Goal: Task Accomplishment & Management: Use online tool/utility

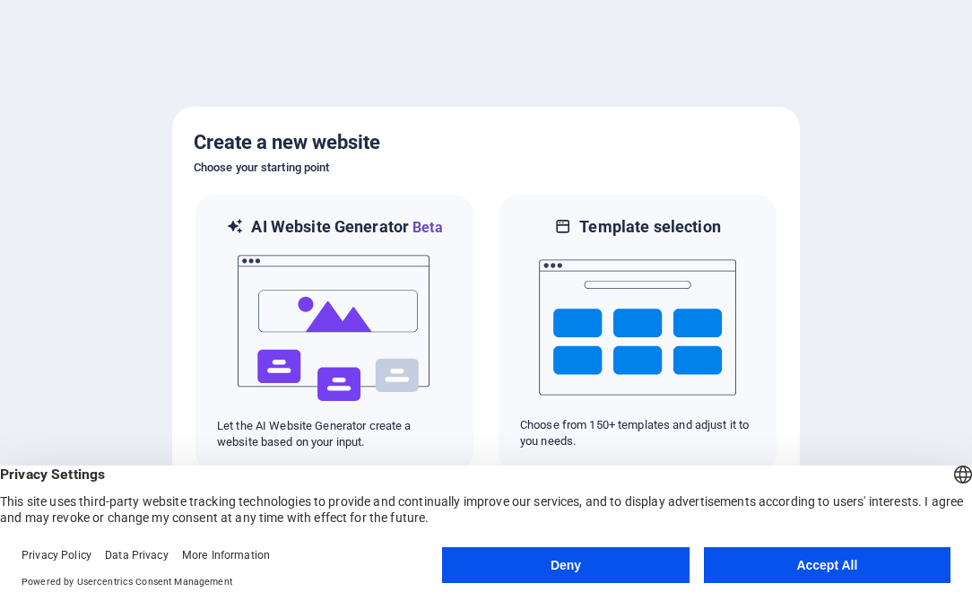
click at [835, 567] on button "Accept All" at bounding box center [827, 565] width 247 height 36
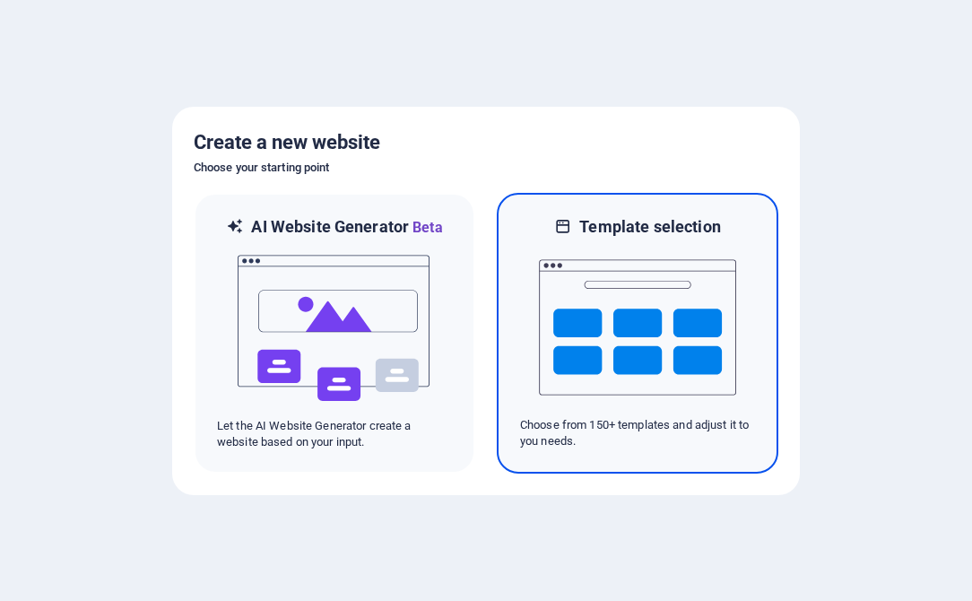
click at [626, 418] on p "Choose from 150+ templates and adjust it to you needs." at bounding box center [637, 433] width 235 height 32
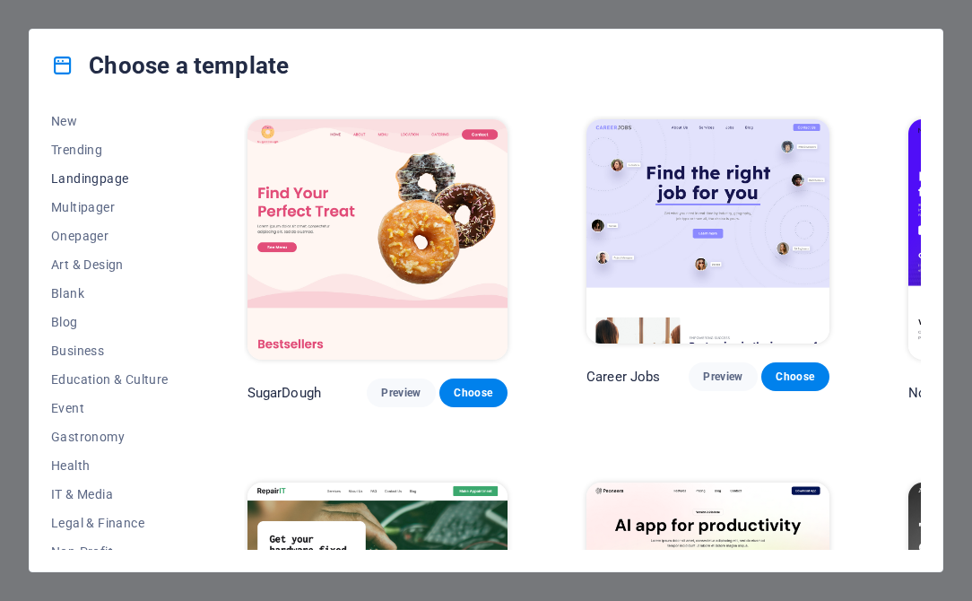
scroll to position [93, 0]
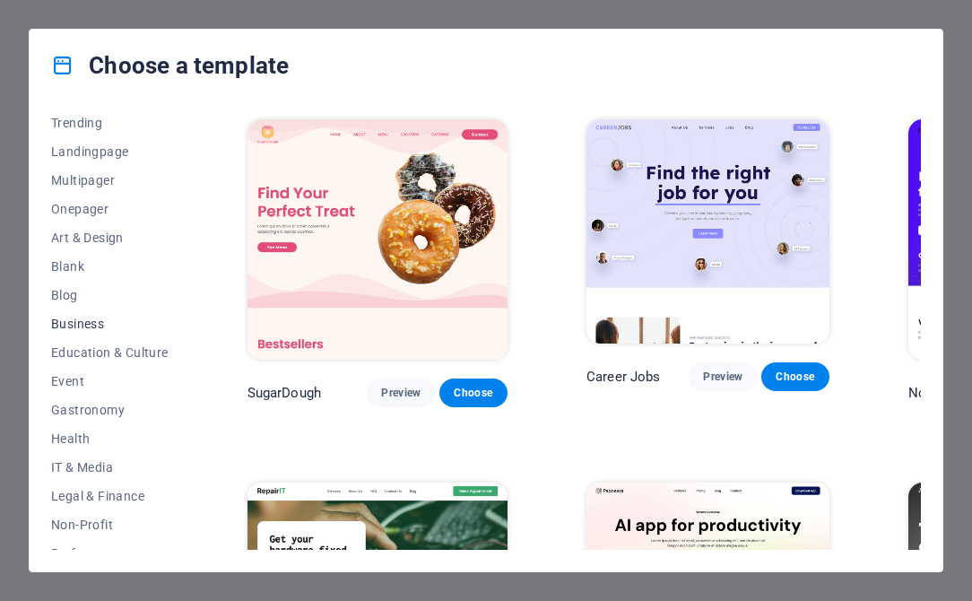
click at [89, 325] on span "Business" at bounding box center [109, 324] width 117 height 14
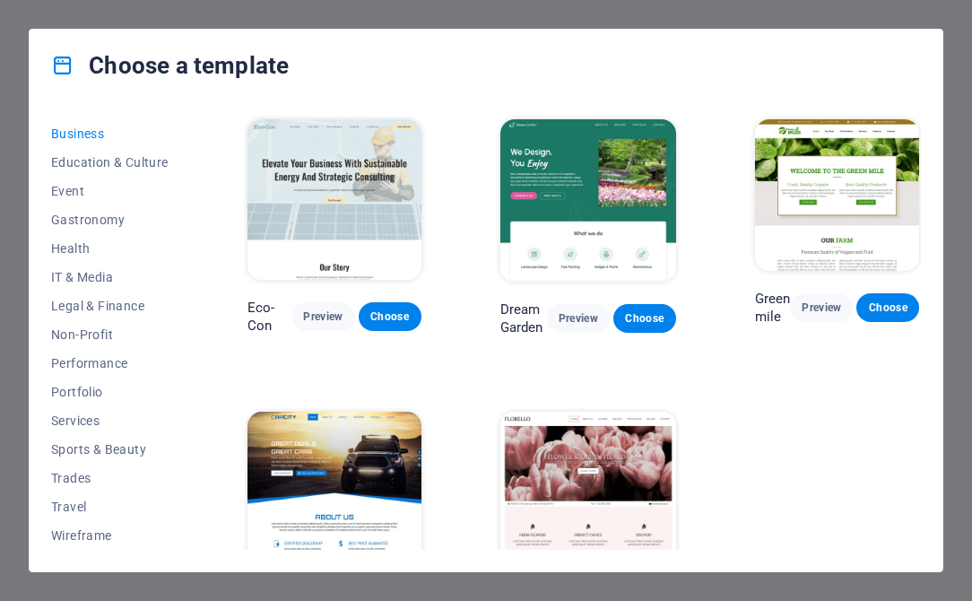
scroll to position [0, 0]
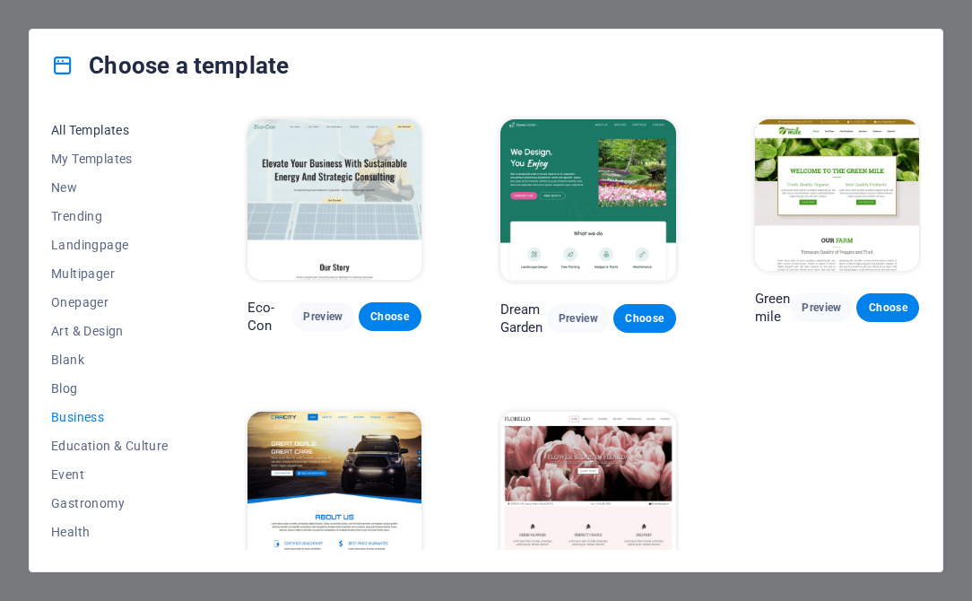
click at [117, 133] on span "All Templates" at bounding box center [109, 130] width 117 height 14
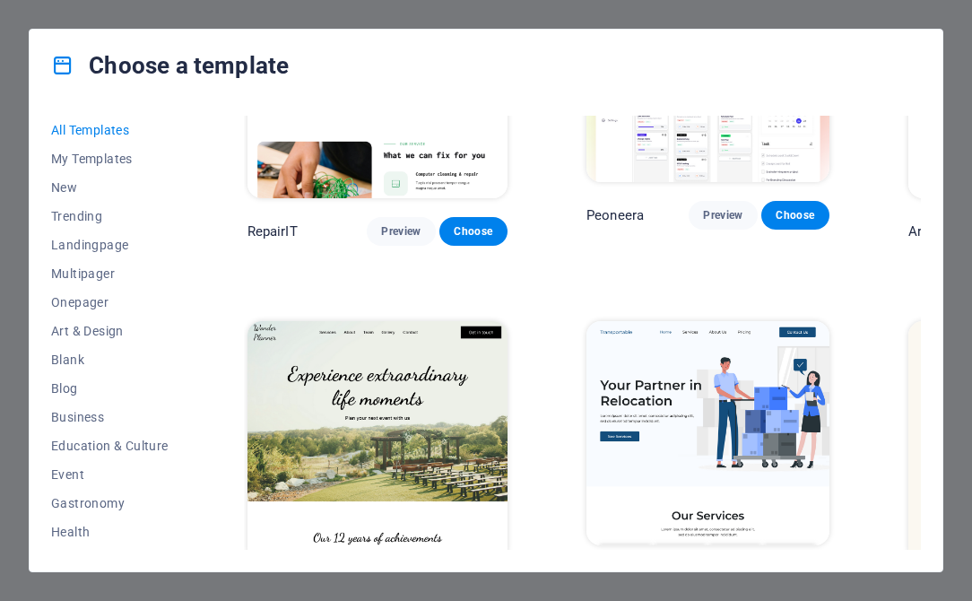
scroll to position [531, 0]
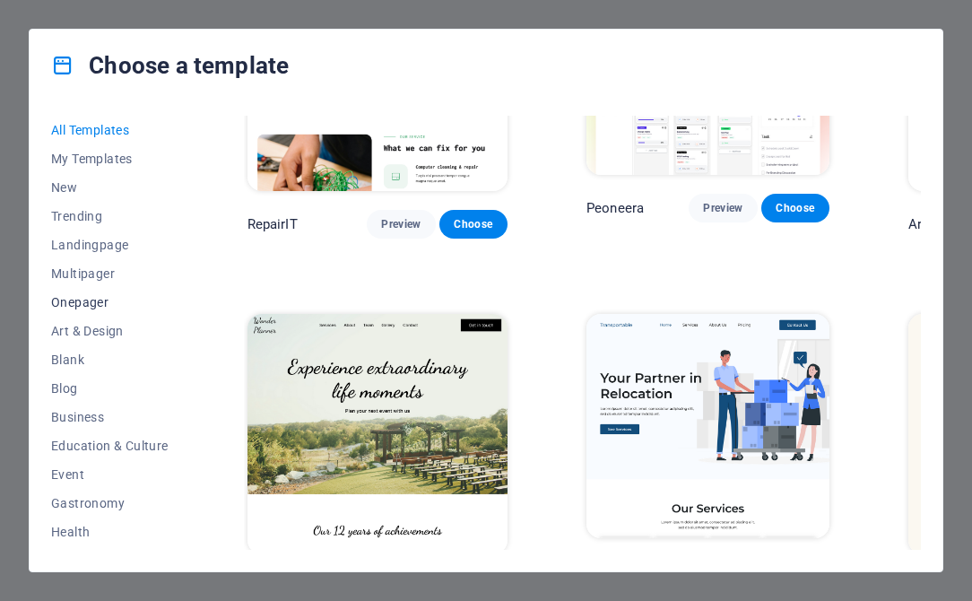
click at [85, 302] on span "Onepager" at bounding box center [109, 302] width 117 height 14
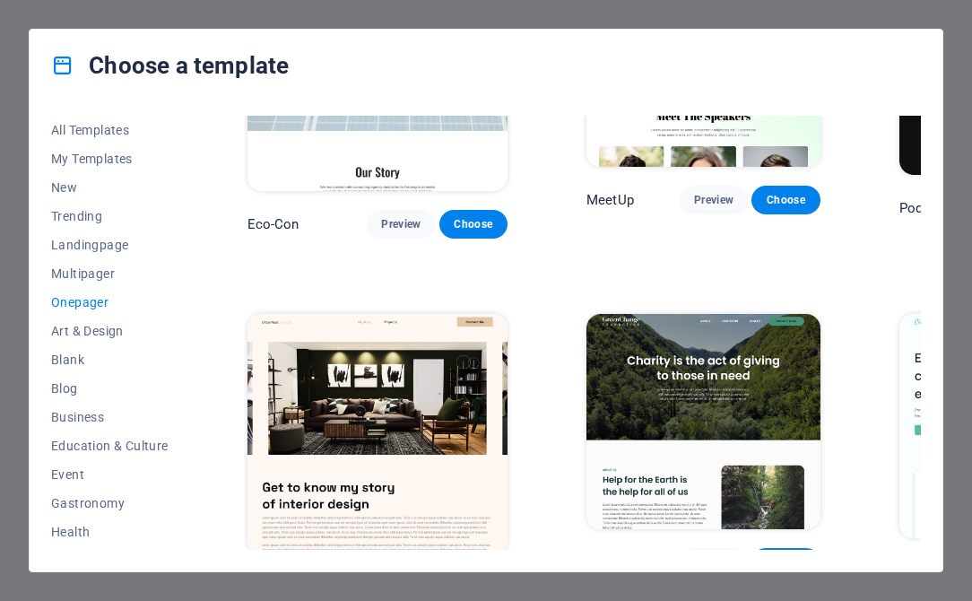
scroll to position [0, 0]
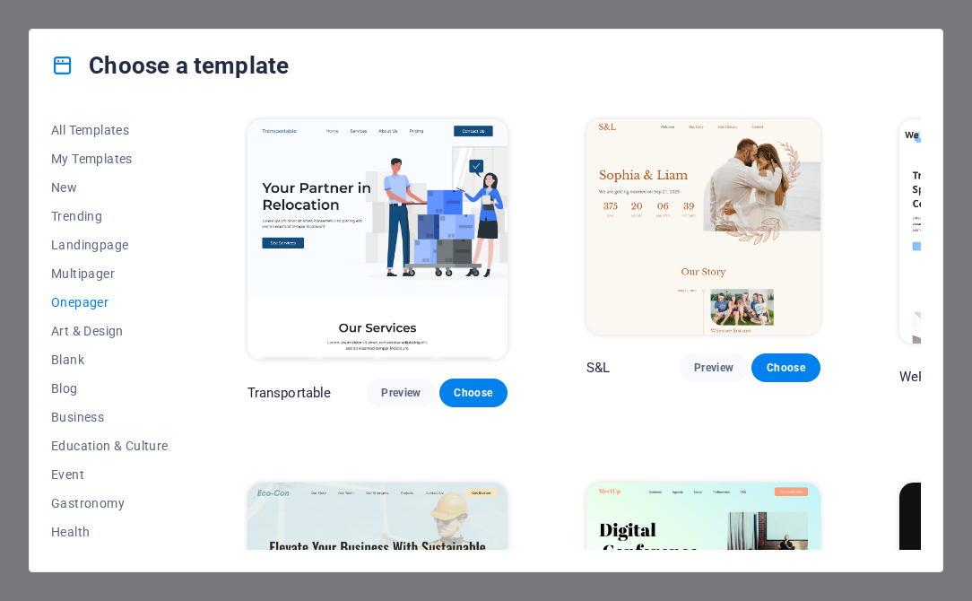
click at [85, 302] on span "Onepager" at bounding box center [109, 302] width 117 height 14
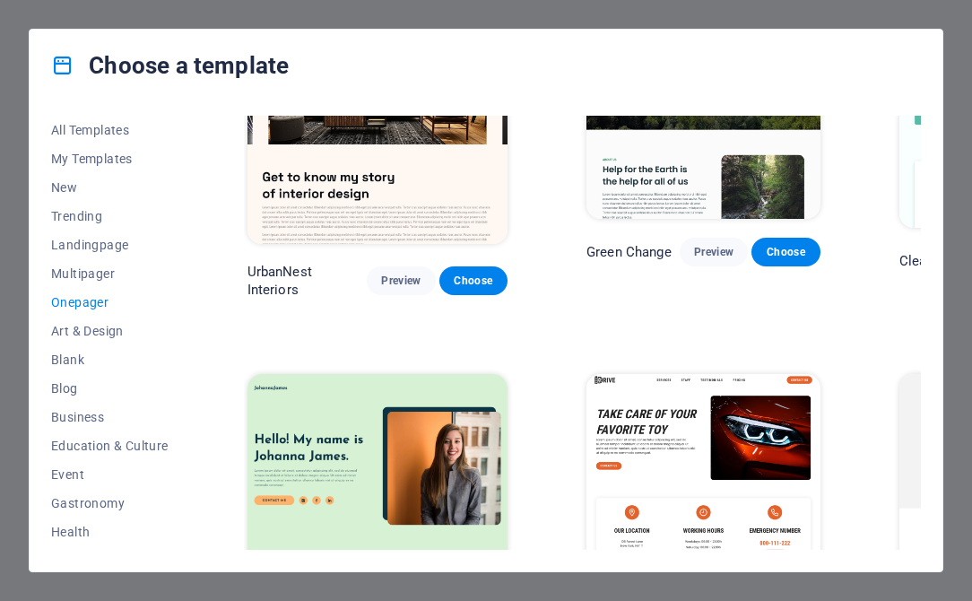
scroll to position [862, 0]
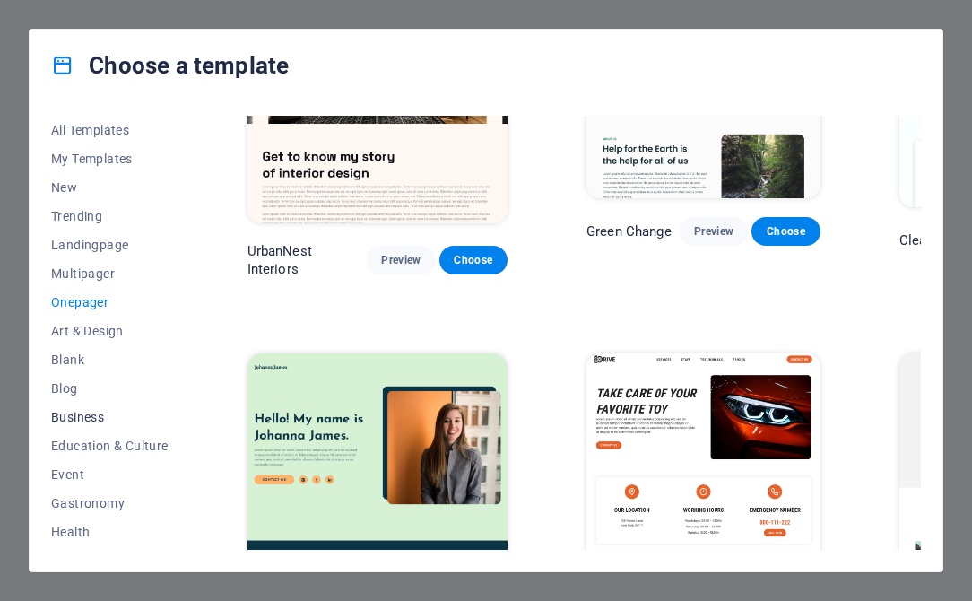
click at [83, 418] on span "Business" at bounding box center [109, 417] width 117 height 14
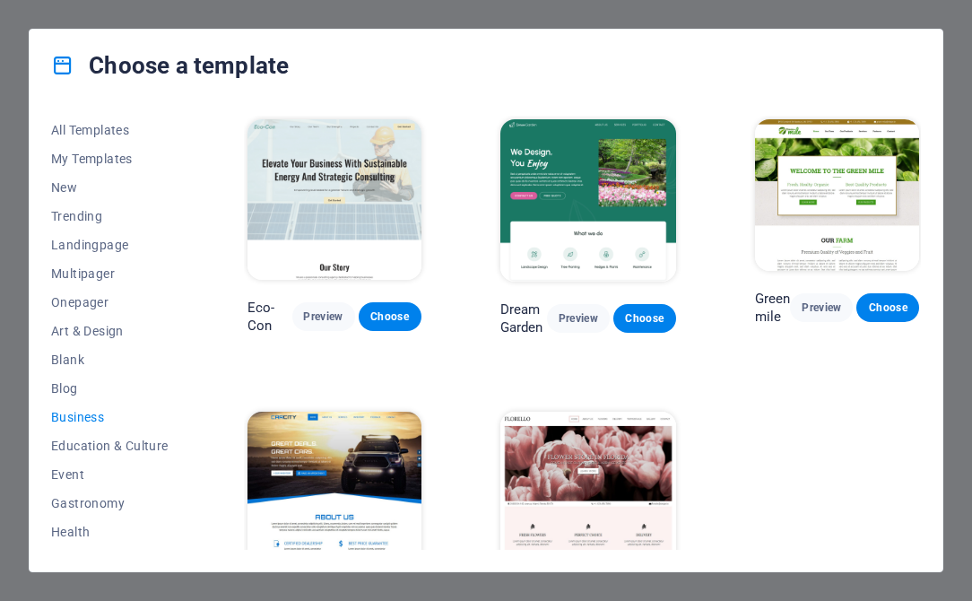
scroll to position [68, 0]
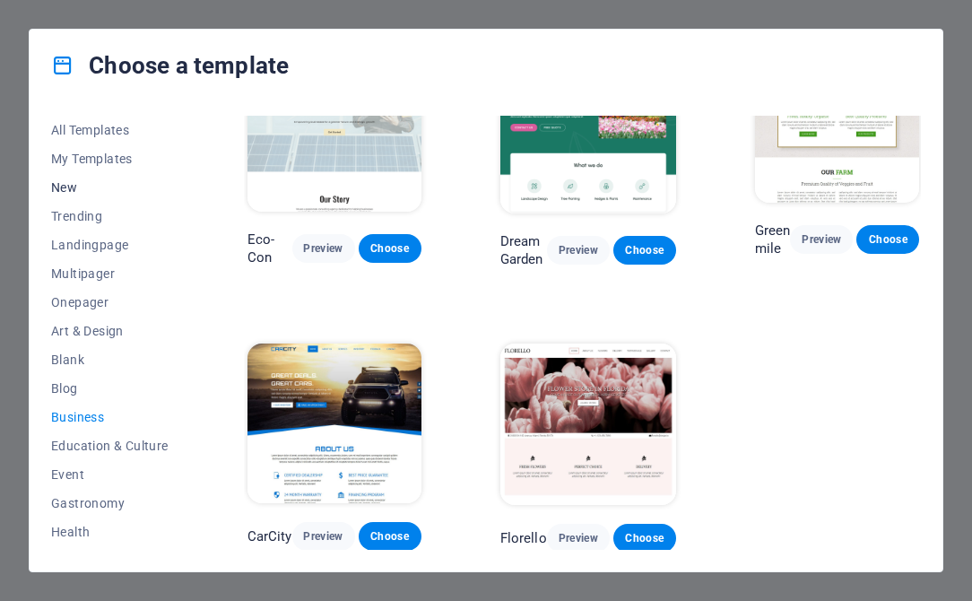
click at [65, 187] on span "New" at bounding box center [109, 187] width 117 height 14
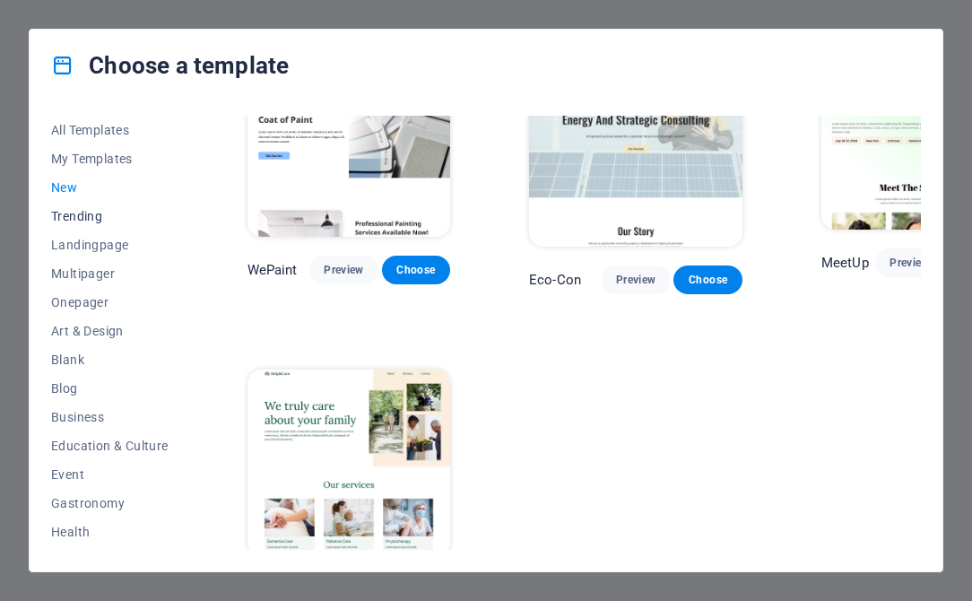
click at [65, 215] on span "Trending" at bounding box center [109, 216] width 117 height 14
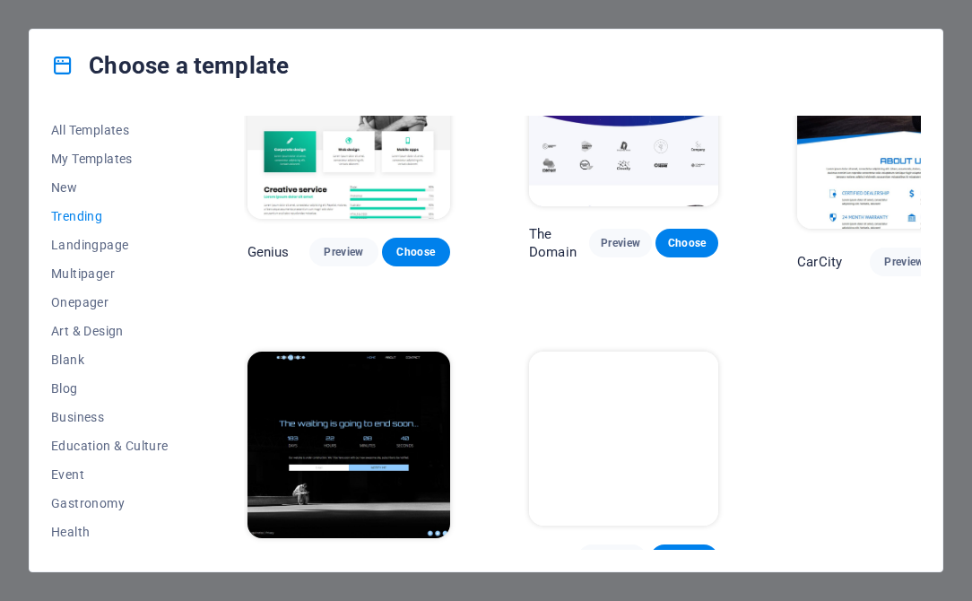
scroll to position [1426, 0]
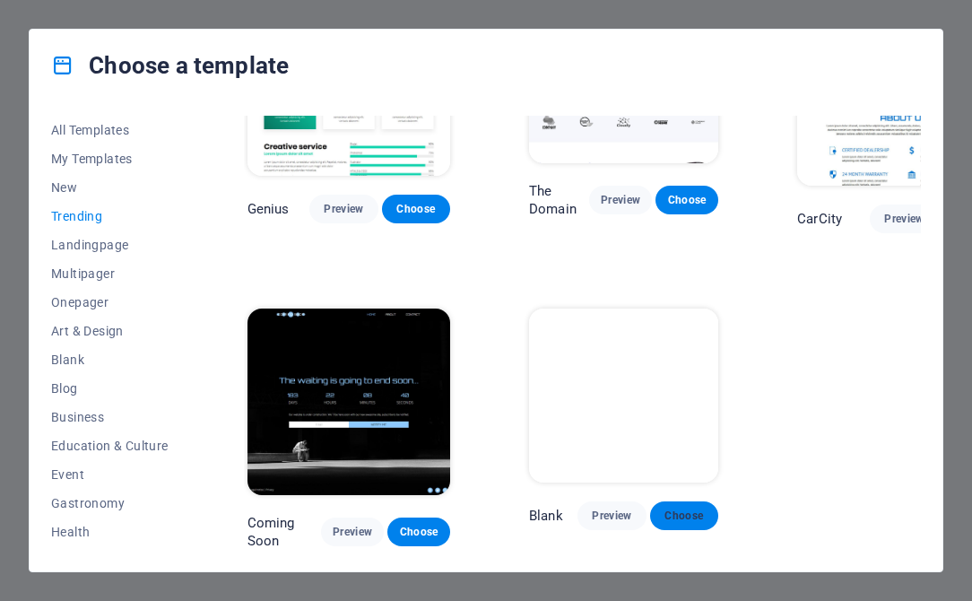
click at [703, 513] on span "Choose" at bounding box center [684, 516] width 39 height 14
